Goal: Task Accomplishment & Management: Manage account settings

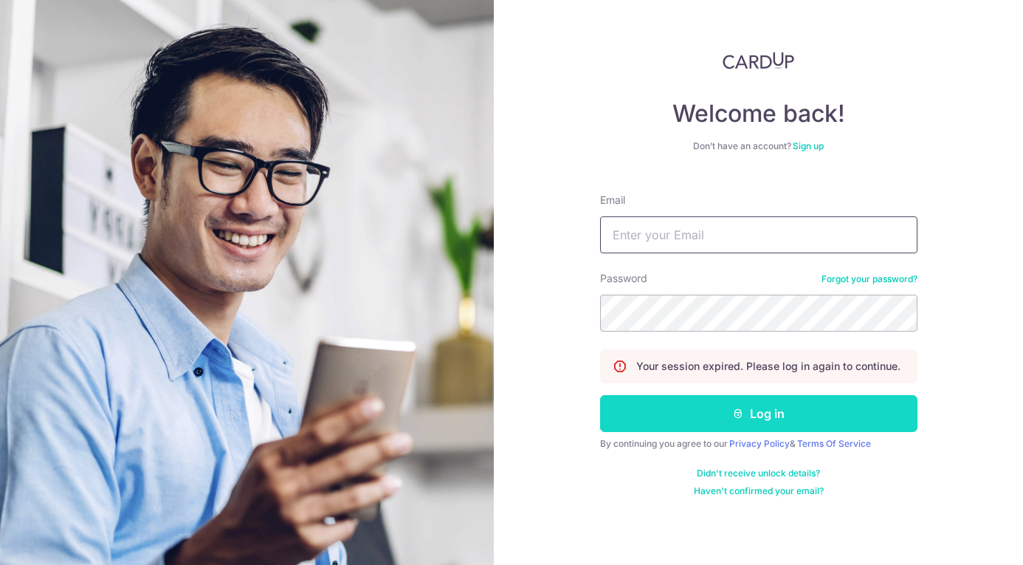
type input "jiaxin@grainsandco.sg"
click at [768, 422] on button "Log in" at bounding box center [759, 413] width 318 height 37
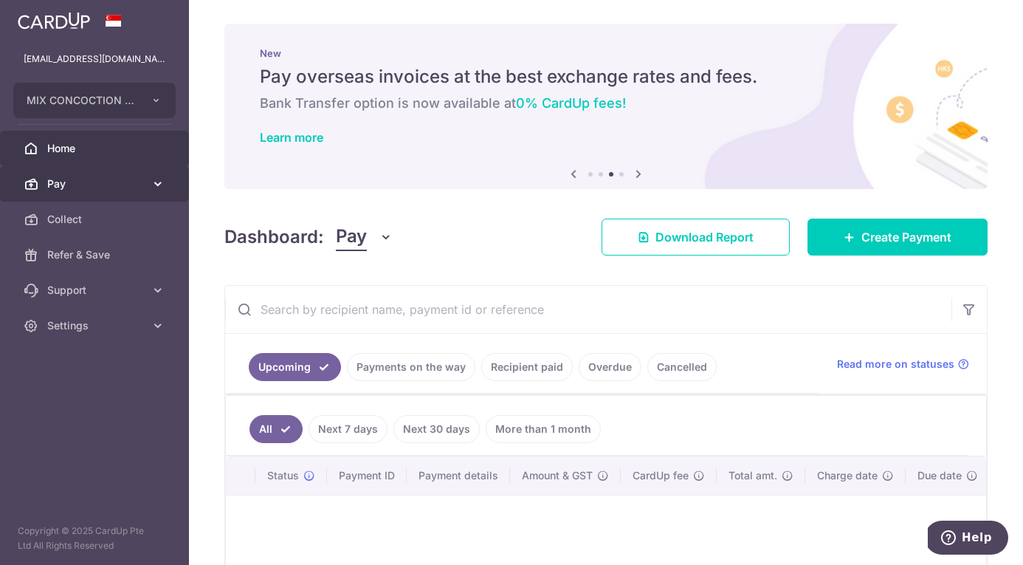
click at [79, 174] on link "Pay" at bounding box center [94, 183] width 189 height 35
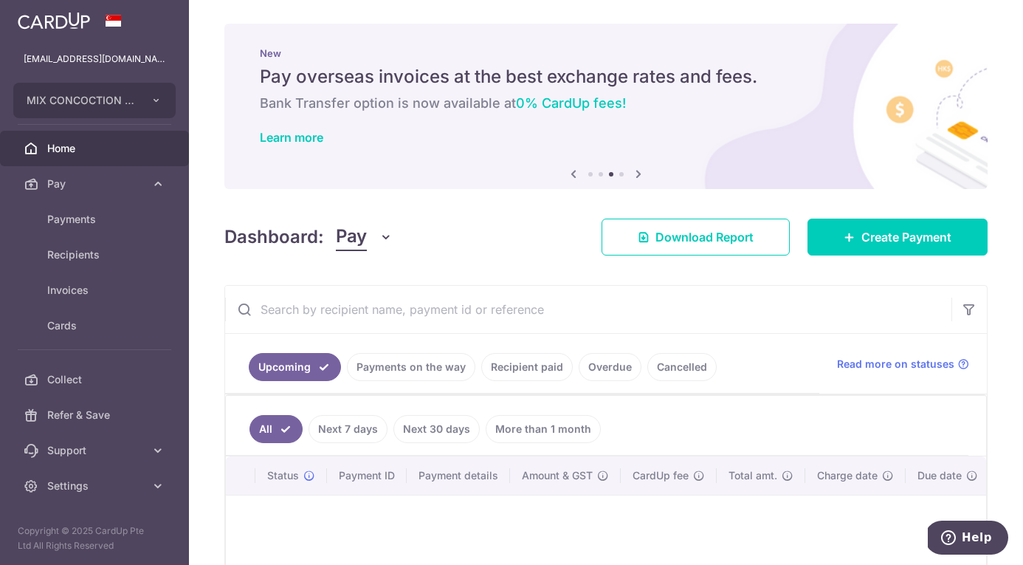
click at [418, 362] on link "Payments on the way" at bounding box center [411, 367] width 128 height 28
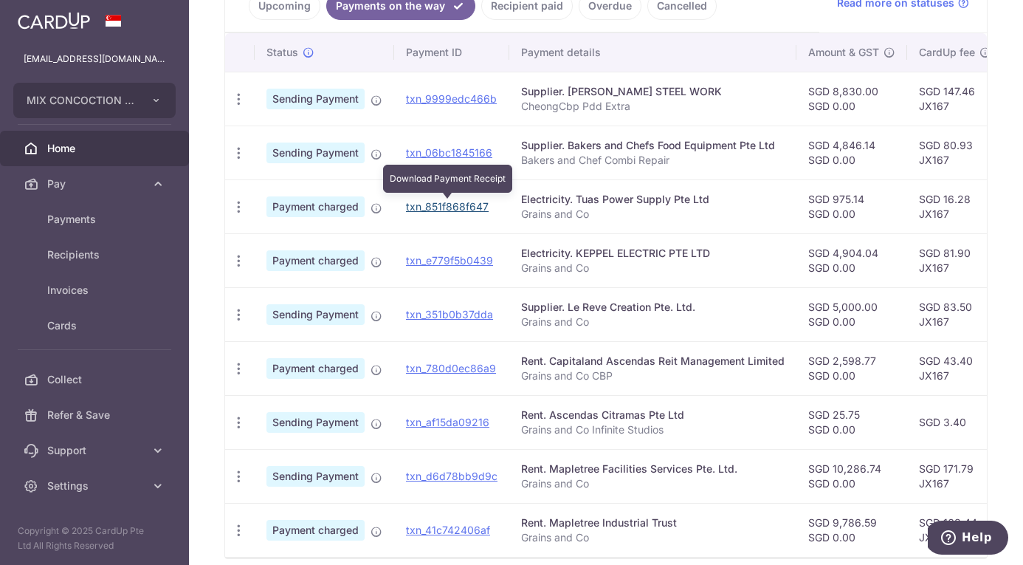
click at [467, 209] on link "txn_851f868f647" at bounding box center [447, 206] width 83 height 13
click at [559, 204] on div "Electricity. Tuas Power Supply Pte Ltd" at bounding box center [653, 199] width 264 height 15
click at [239, 209] on icon "button" at bounding box center [239, 207] width 16 height 16
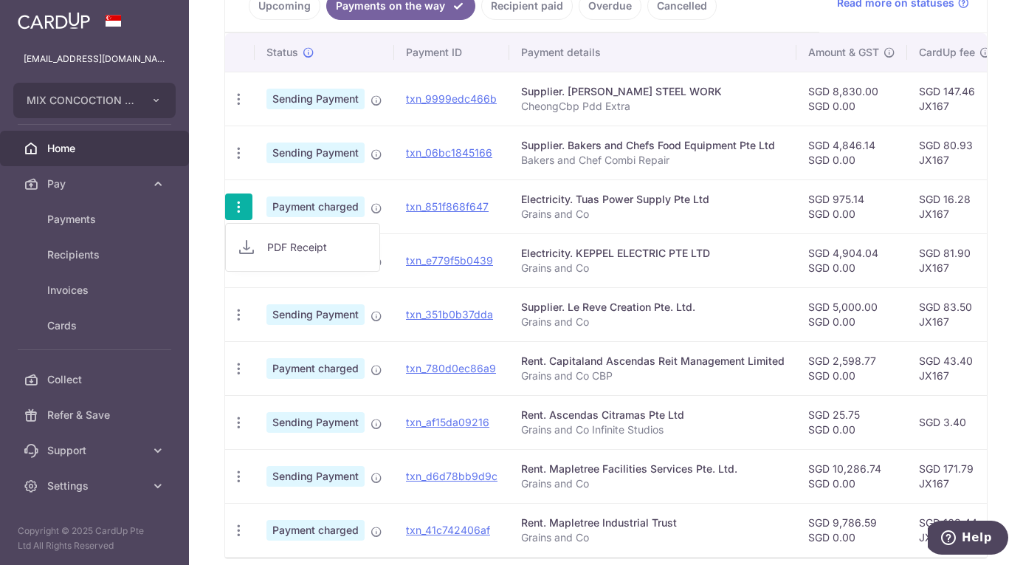
click at [719, 194] on div "Electricity. Tuas Power Supply Pte Ltd" at bounding box center [653, 199] width 264 height 15
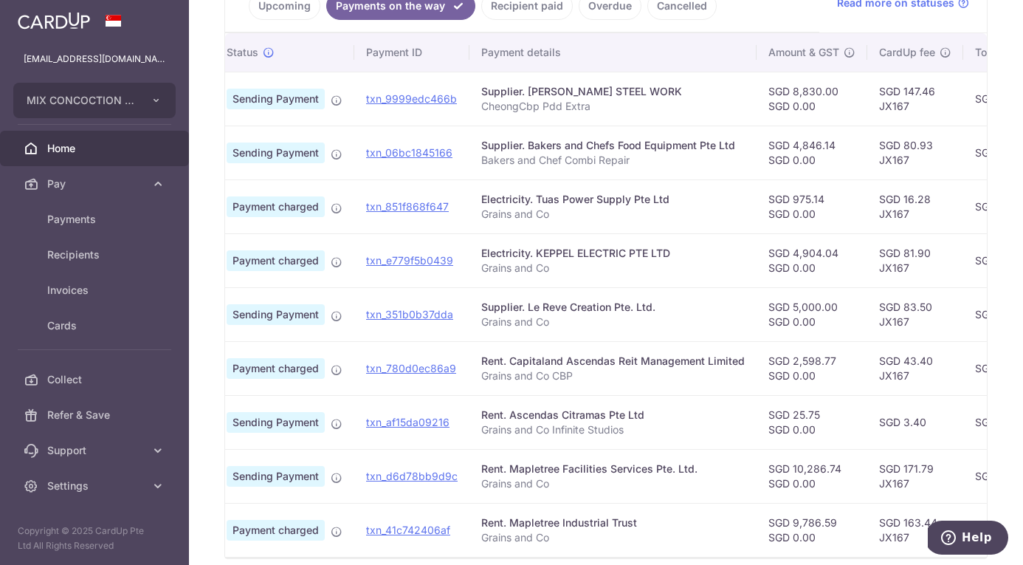
scroll to position [0, 39]
click at [106, 97] on span "MIX CONCOCTION PTE. LTD." at bounding box center [81, 100] width 109 height 15
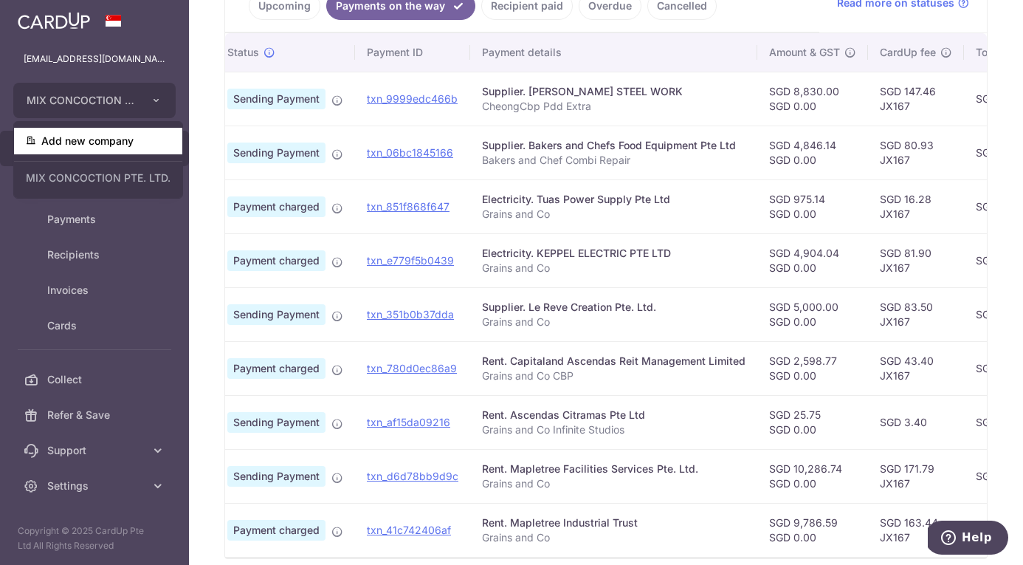
click at [110, 150] on link "Add new company" at bounding box center [98, 141] width 168 height 27
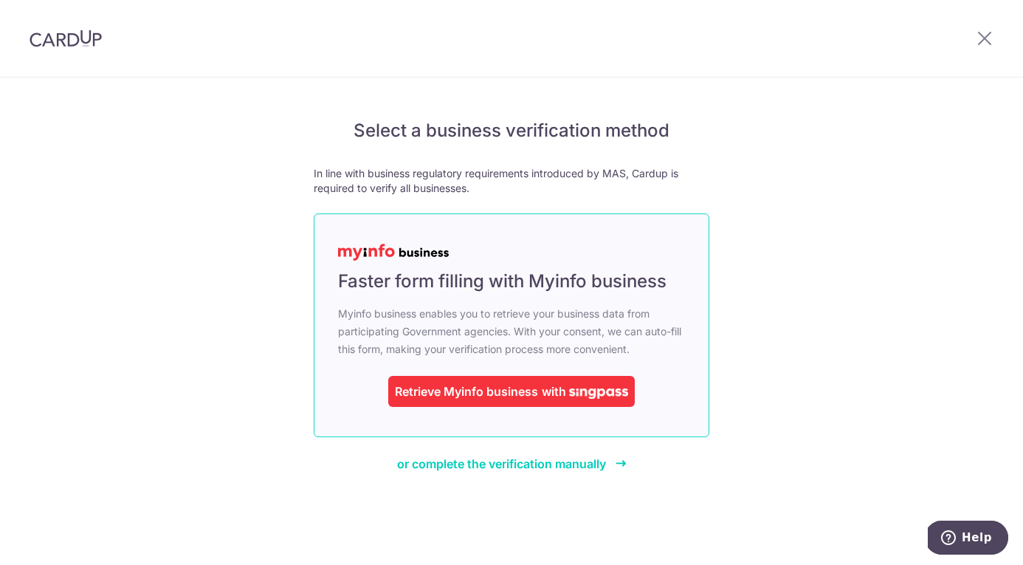
click at [546, 385] on span "with" at bounding box center [554, 391] width 24 height 15
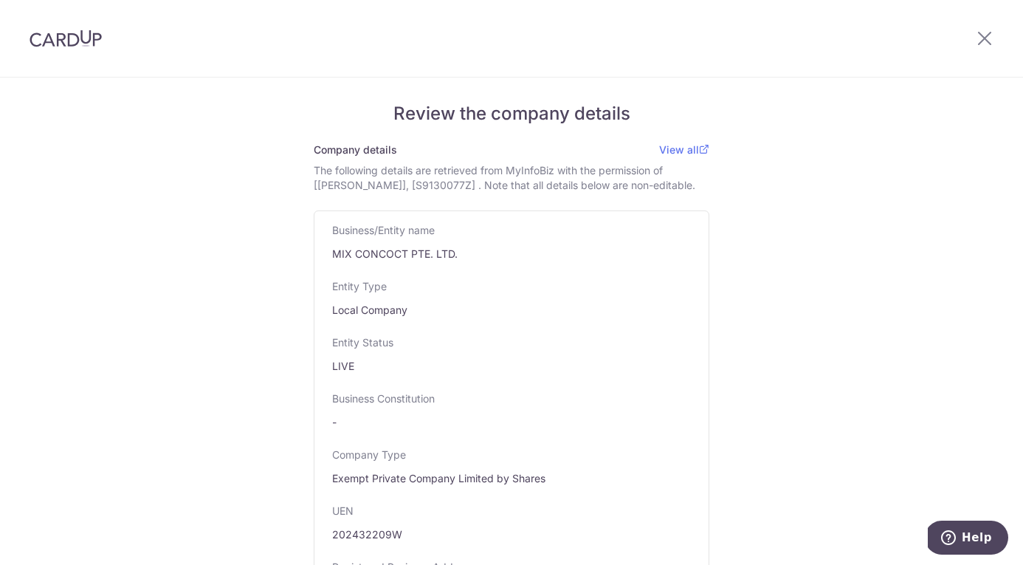
scroll to position [1155, 0]
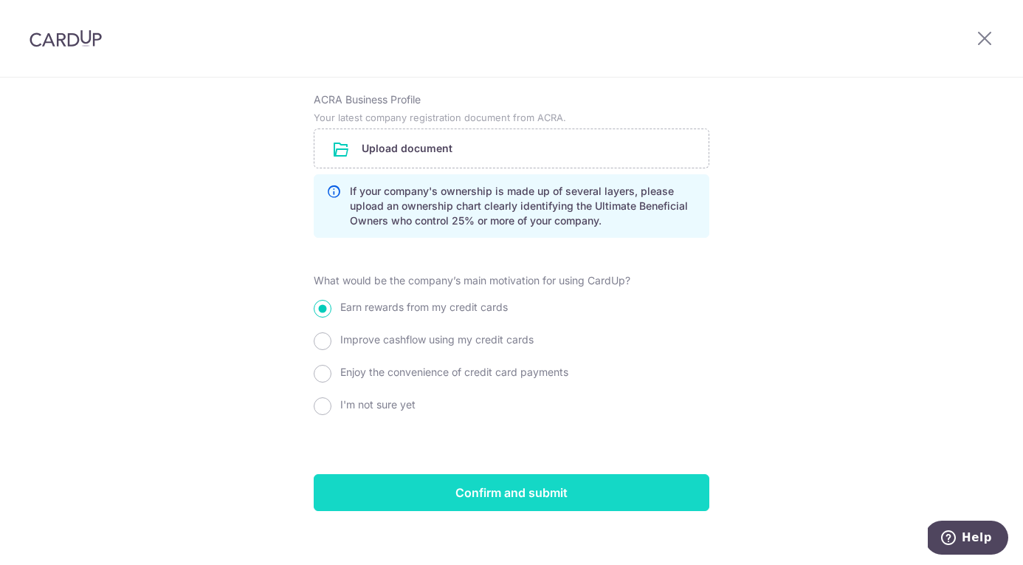
click at [490, 474] on input "Confirm and submit" at bounding box center [512, 492] width 396 height 37
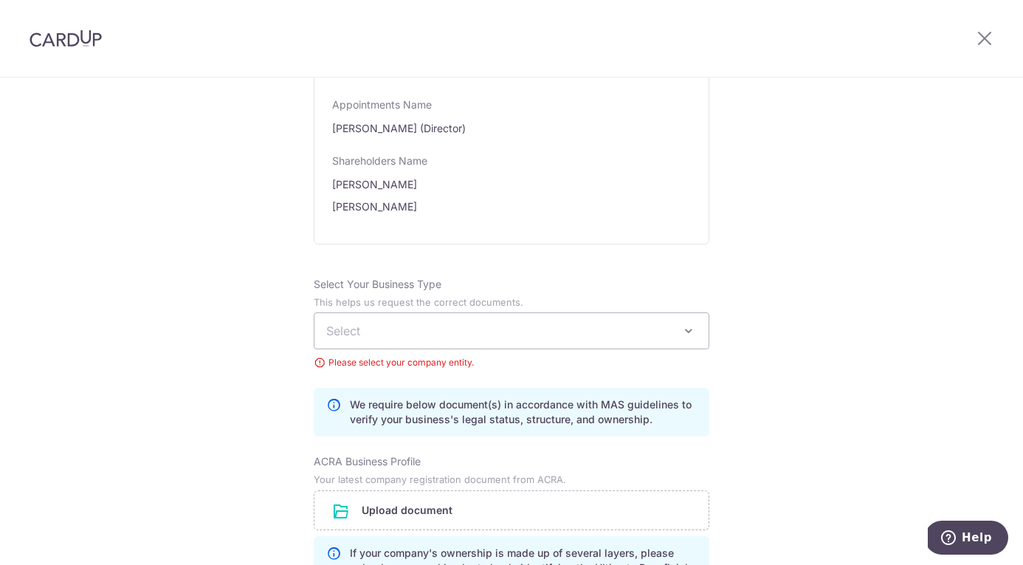
scroll to position [811, 0]
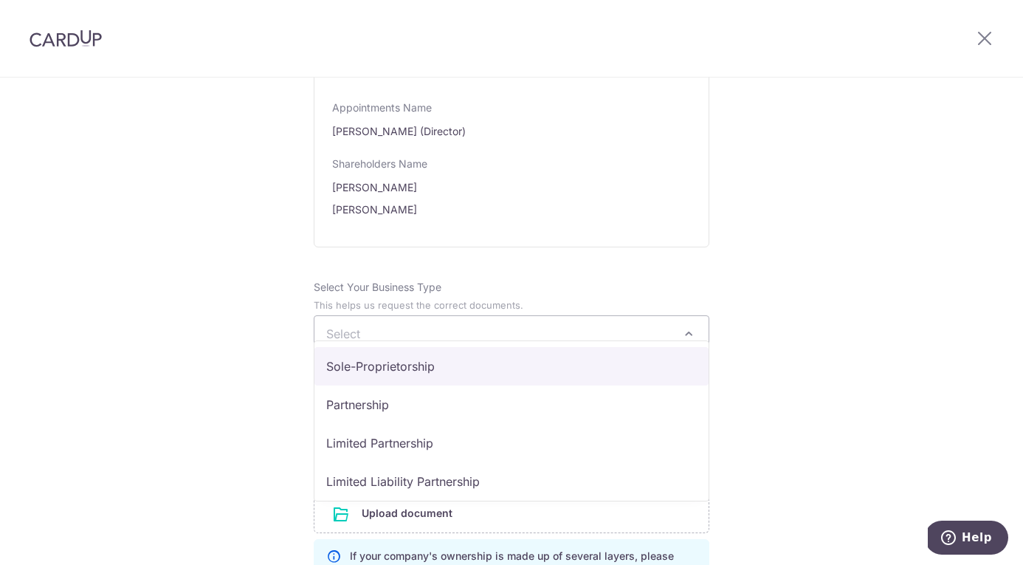
click at [541, 320] on span "Select" at bounding box center [512, 333] width 394 height 35
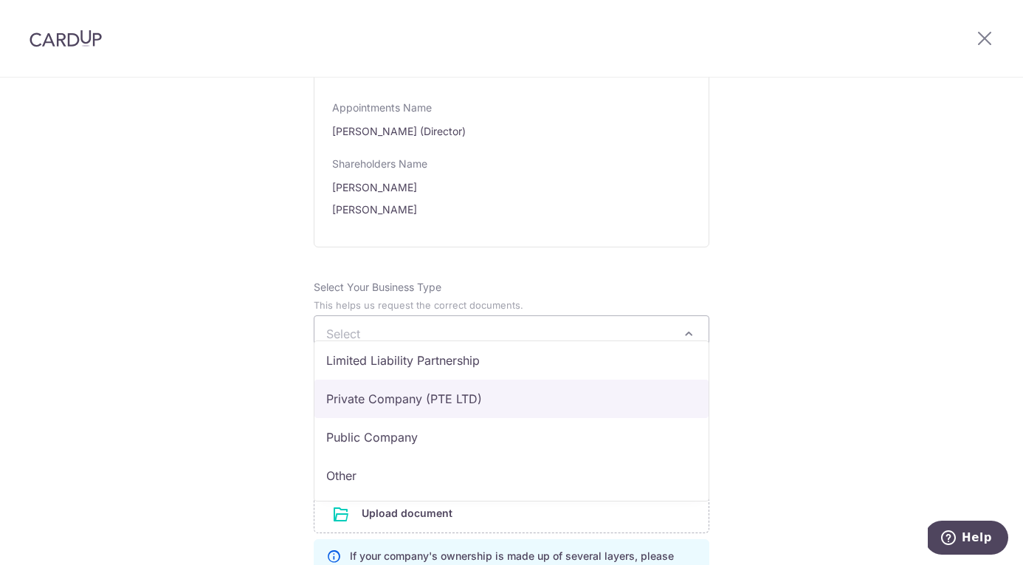
select select "Private Company (PTE LTD)"
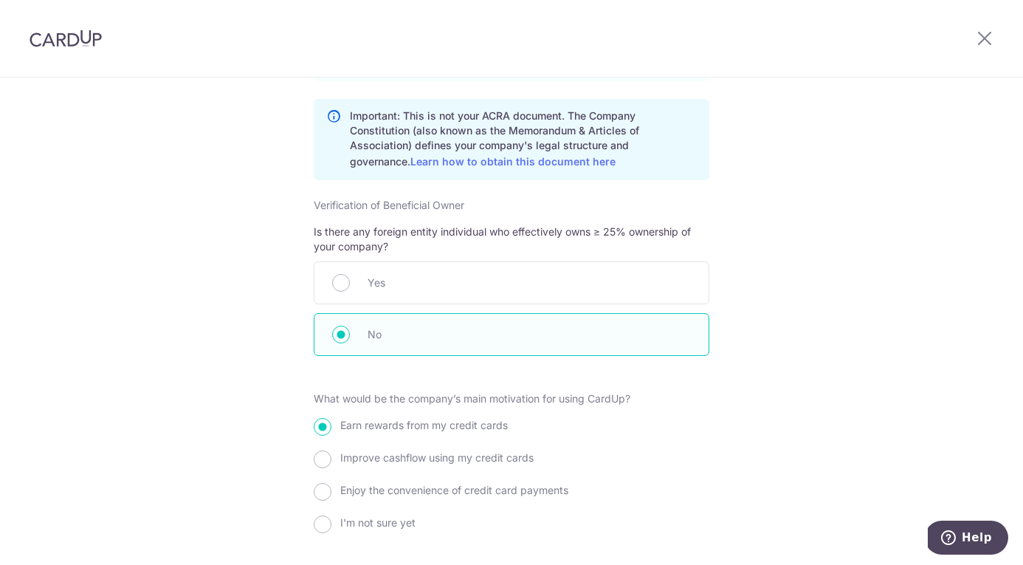
scroll to position [1644, 0]
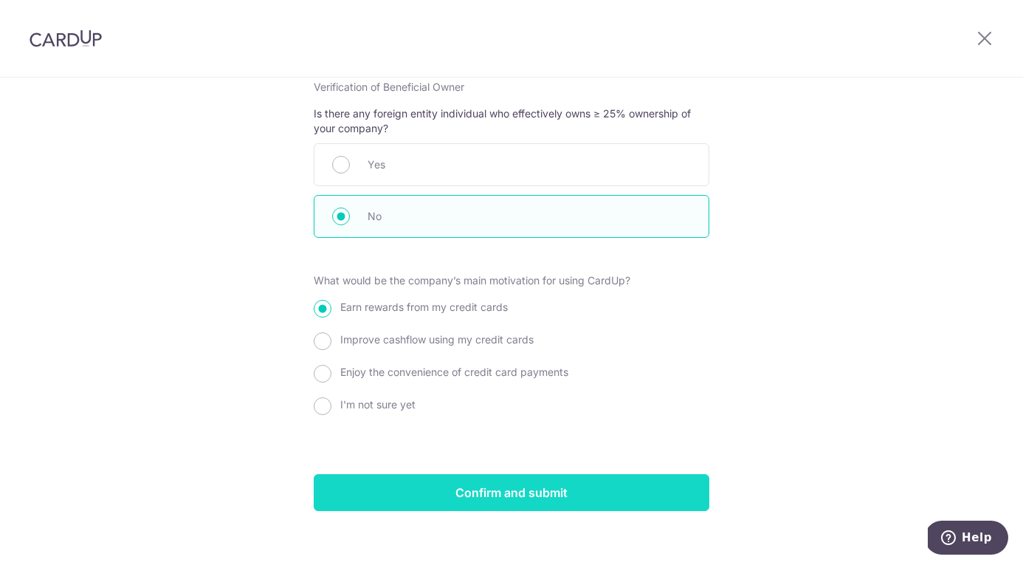
click at [596, 484] on input "Confirm and submit" at bounding box center [512, 492] width 396 height 37
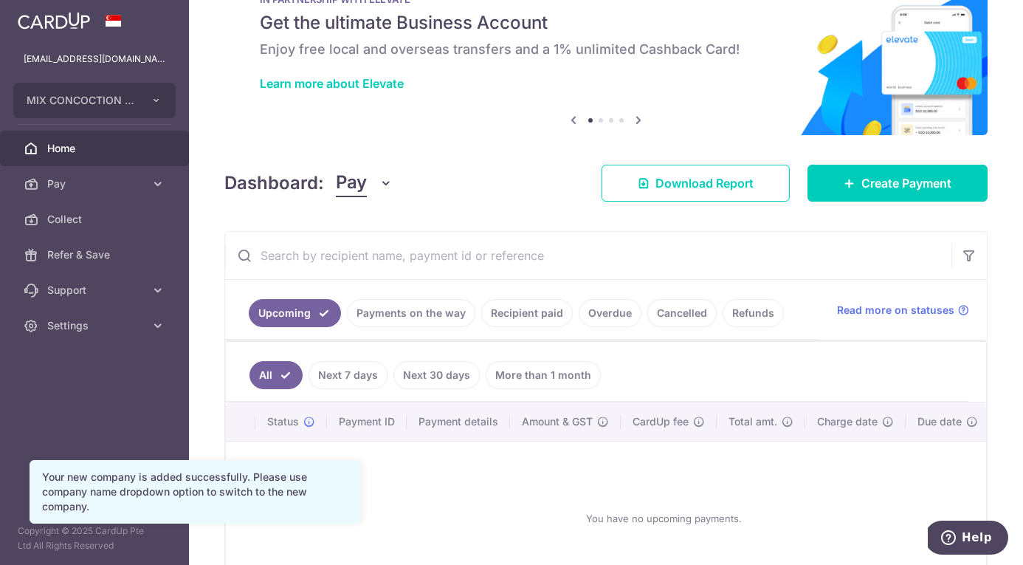
scroll to position [55, 0]
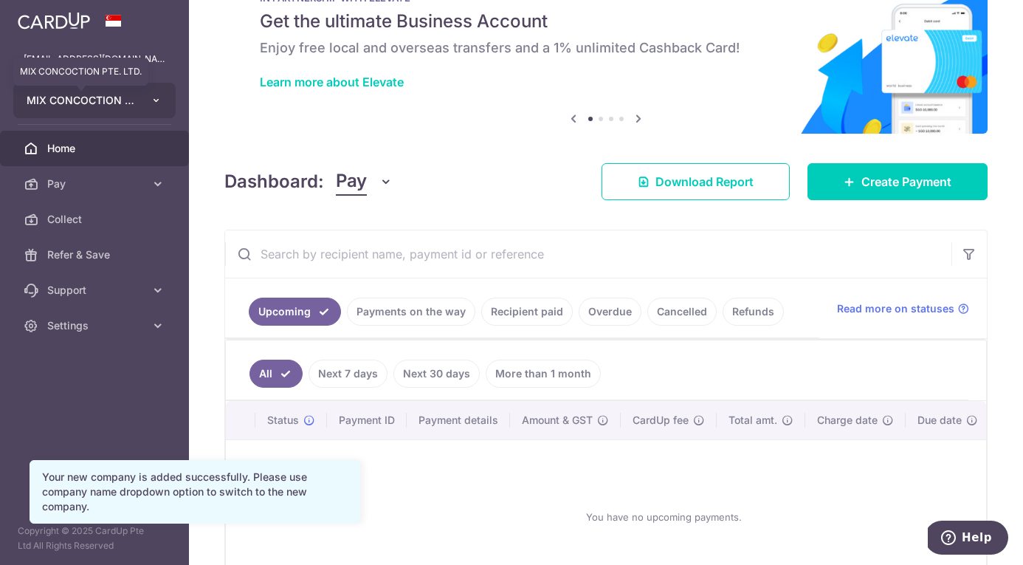
click at [100, 106] on span "MIX CONCOCTION PTE. LTD." at bounding box center [81, 100] width 109 height 15
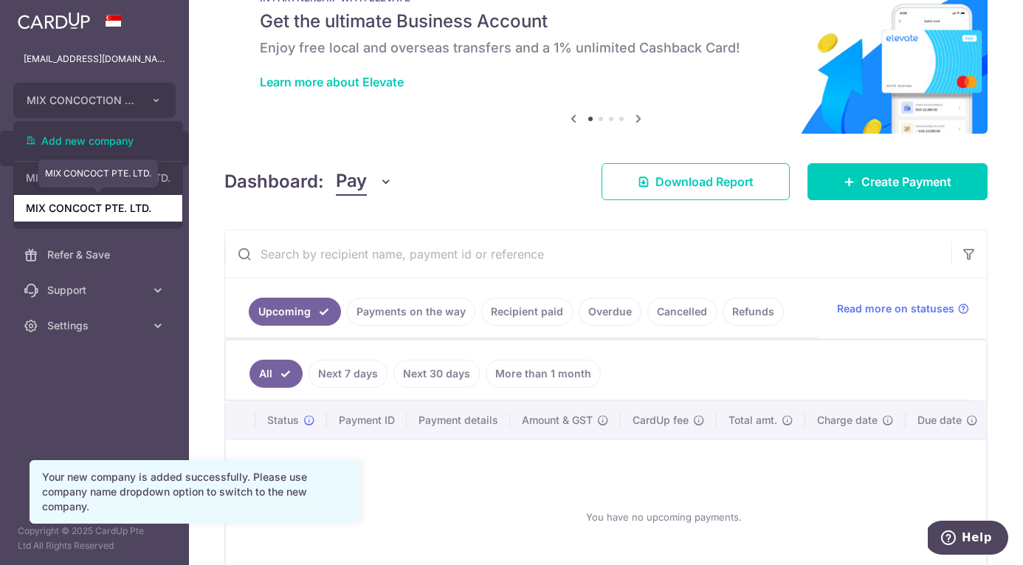
click at [103, 203] on link "MIX CONCOCT PTE. LTD." at bounding box center [98, 208] width 168 height 27
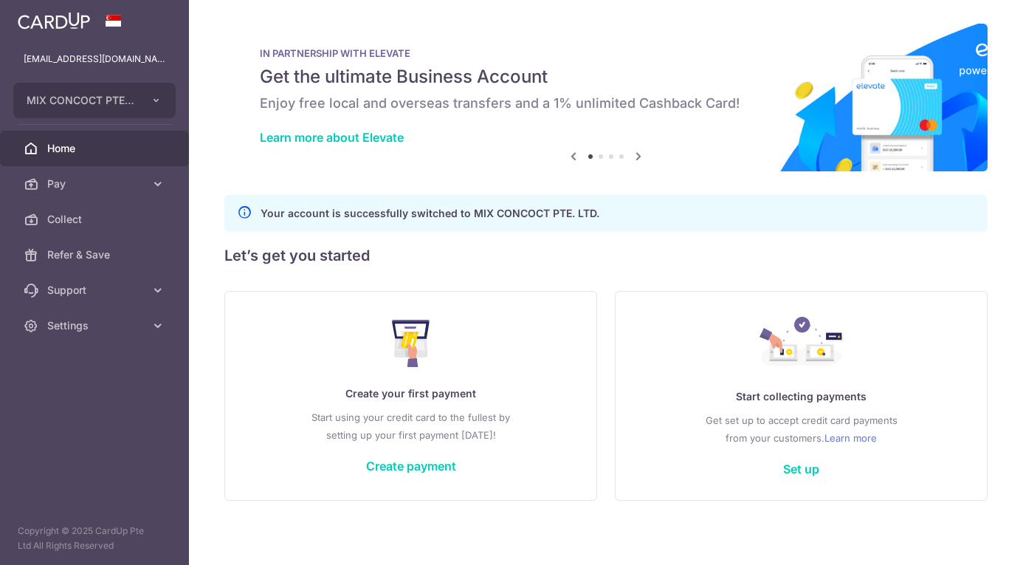
scroll to position [0, 0]
